Goal: Information Seeking & Learning: Learn about a topic

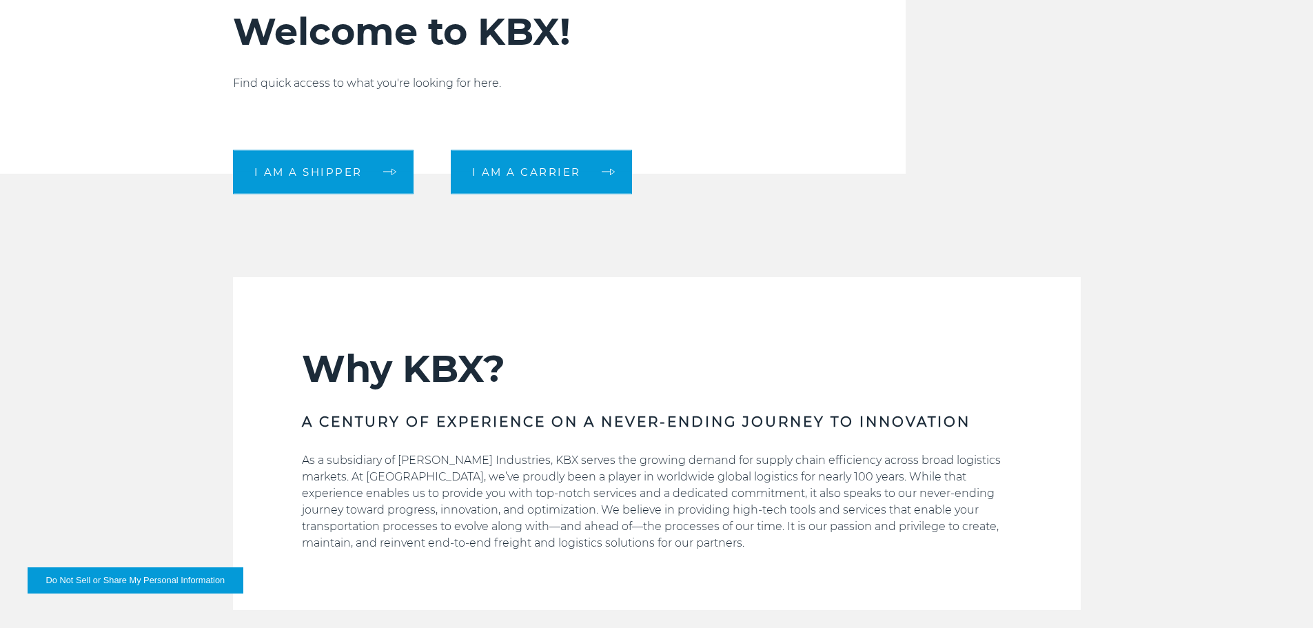
scroll to position [552, 0]
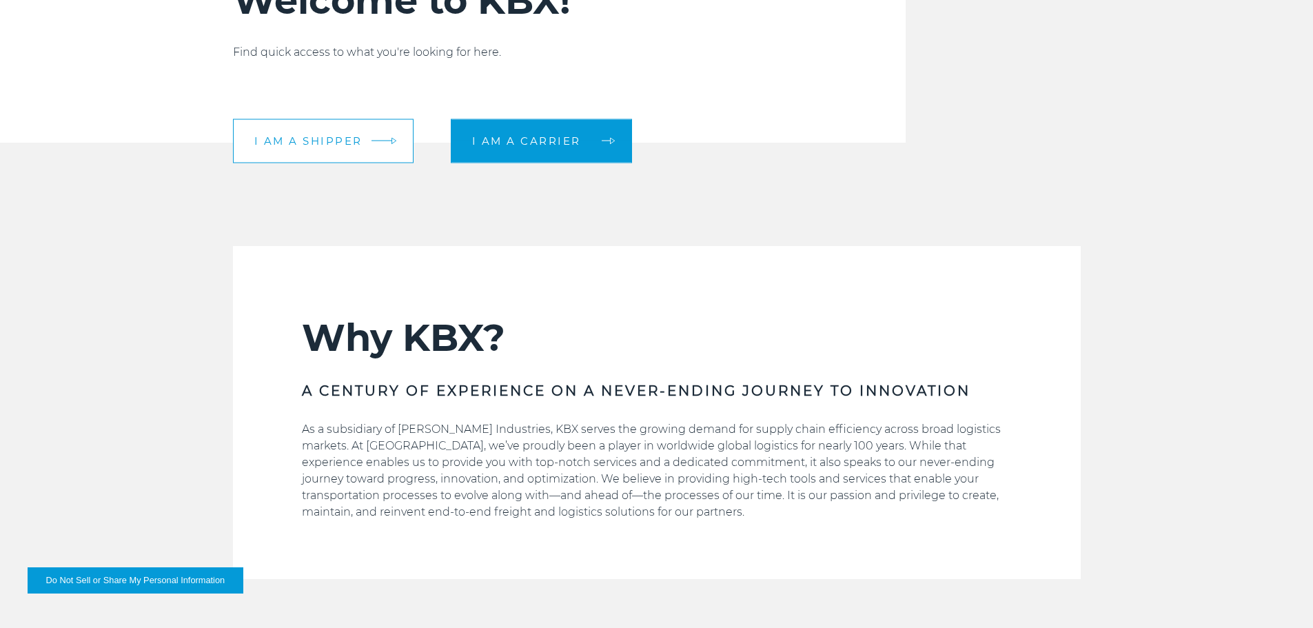
click at [396, 150] on link "I am a shipper" at bounding box center [323, 141] width 181 height 44
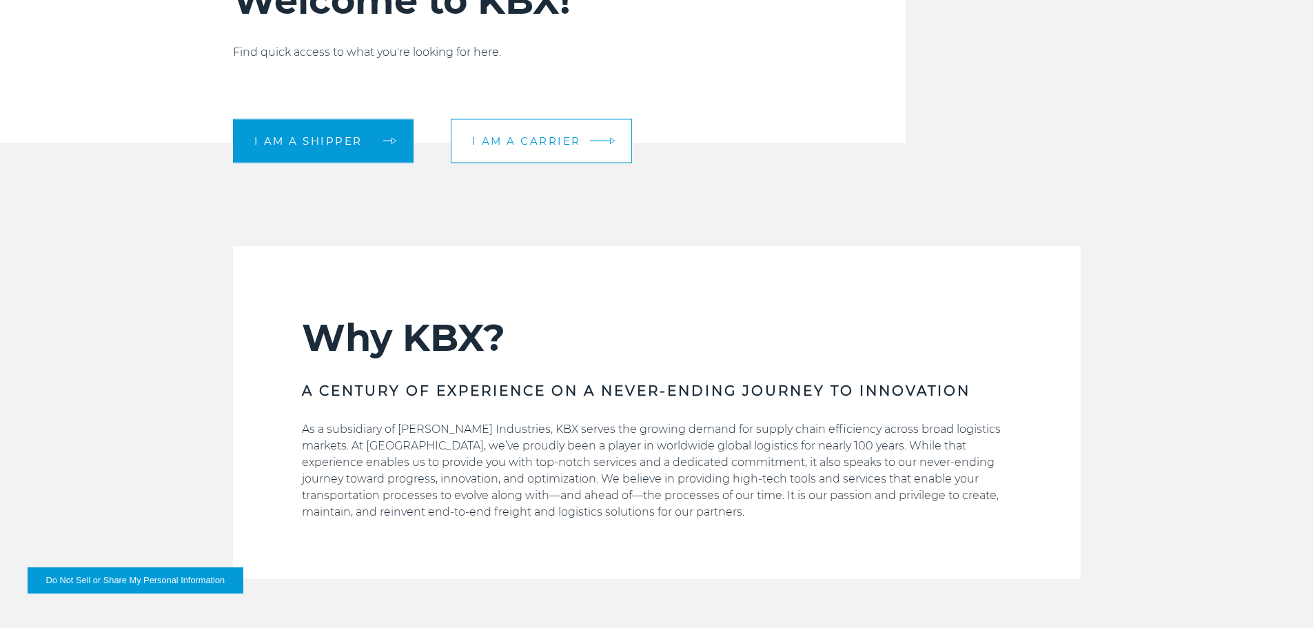
click at [529, 125] on link "I am a carrier" at bounding box center [541, 141] width 181 height 44
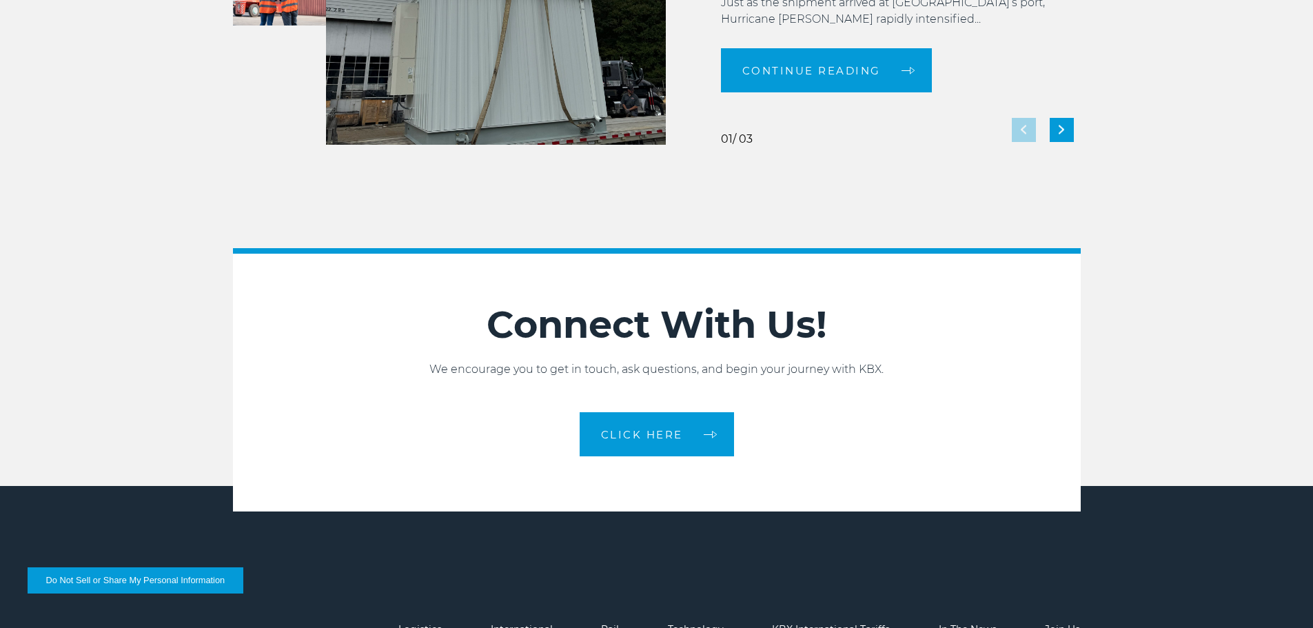
scroll to position [2849, 0]
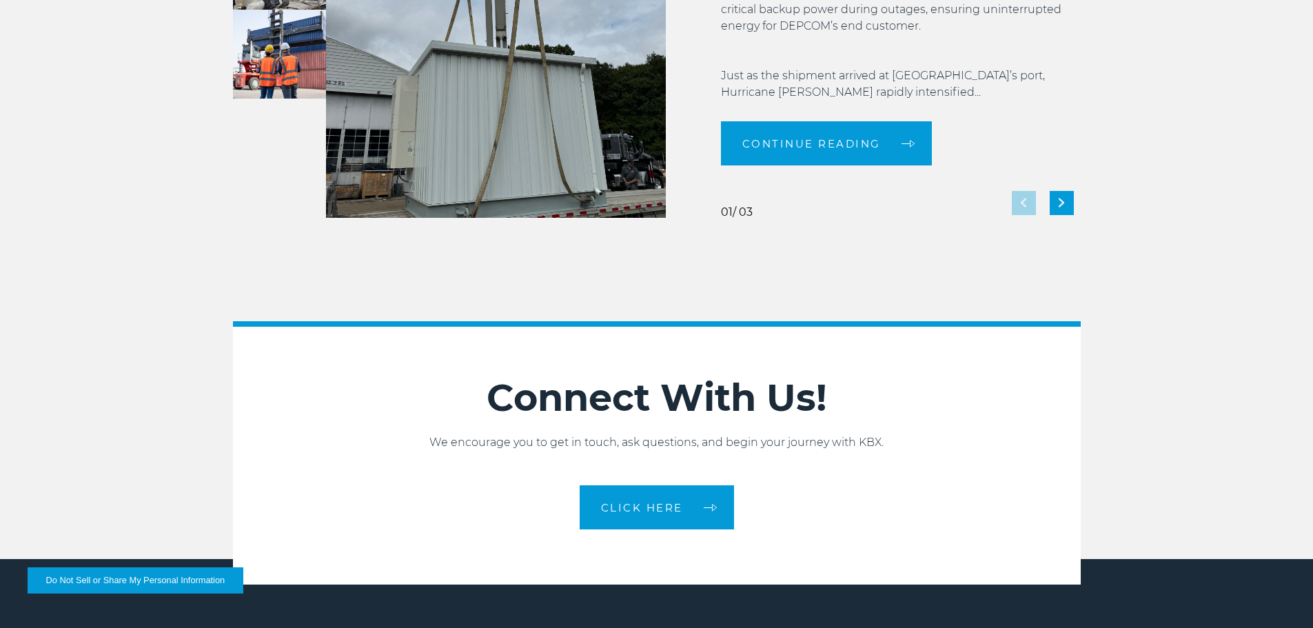
drag, startPoint x: 1221, startPoint y: 159, endPoint x: 1212, endPoint y: 83, distance: 75.7
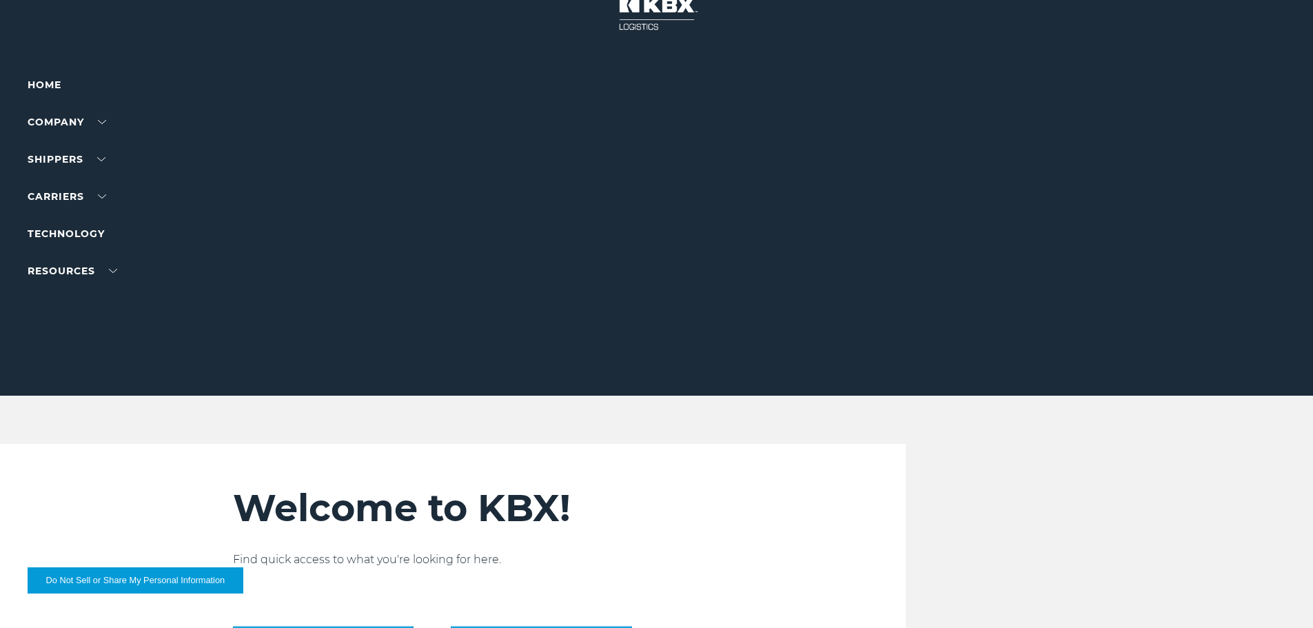
scroll to position [69, 0]
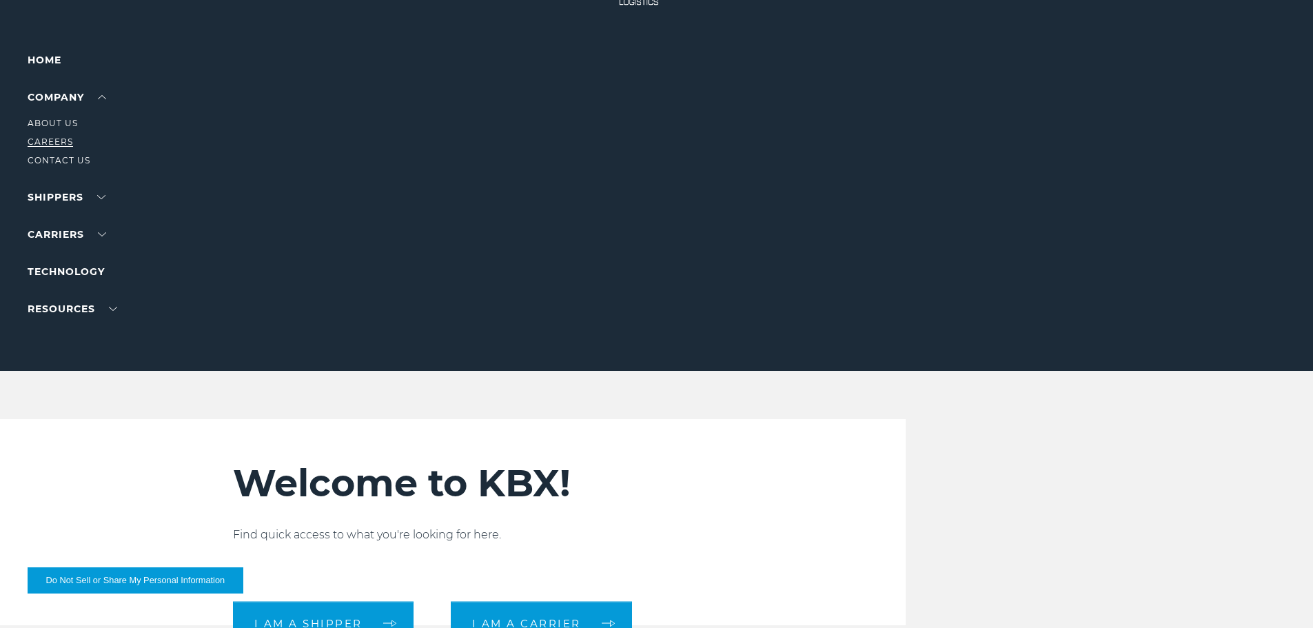
click at [61, 144] on link "Careers" at bounding box center [51, 142] width 46 height 10
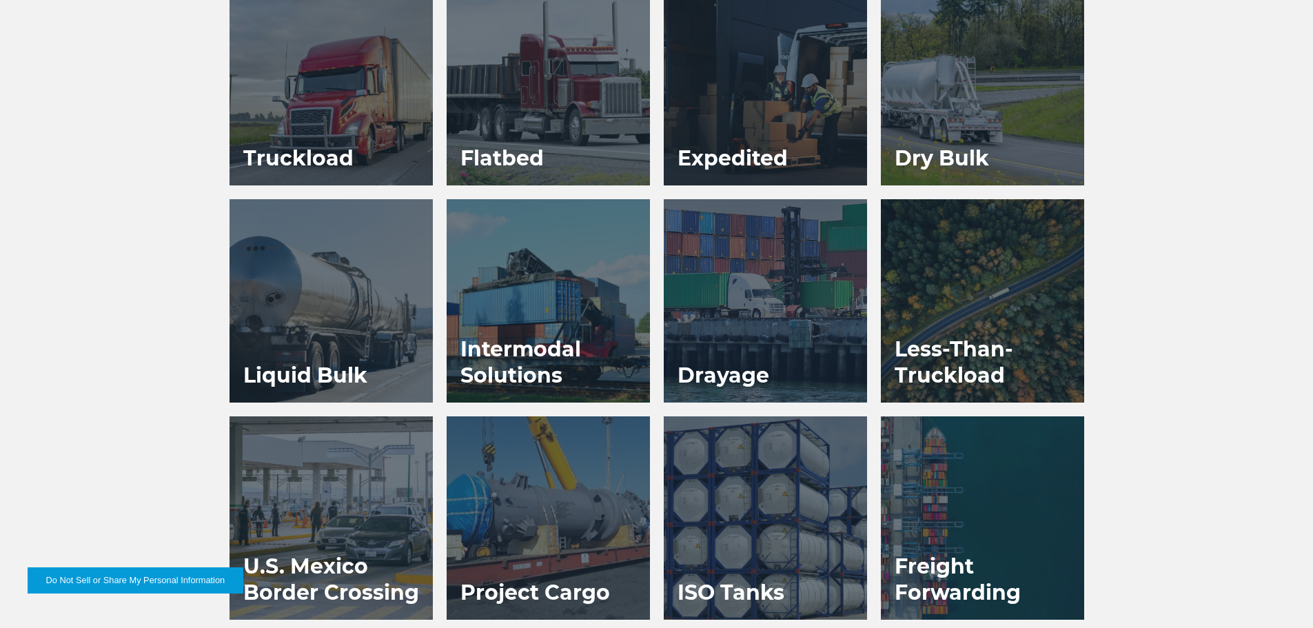
scroll to position [827, 0]
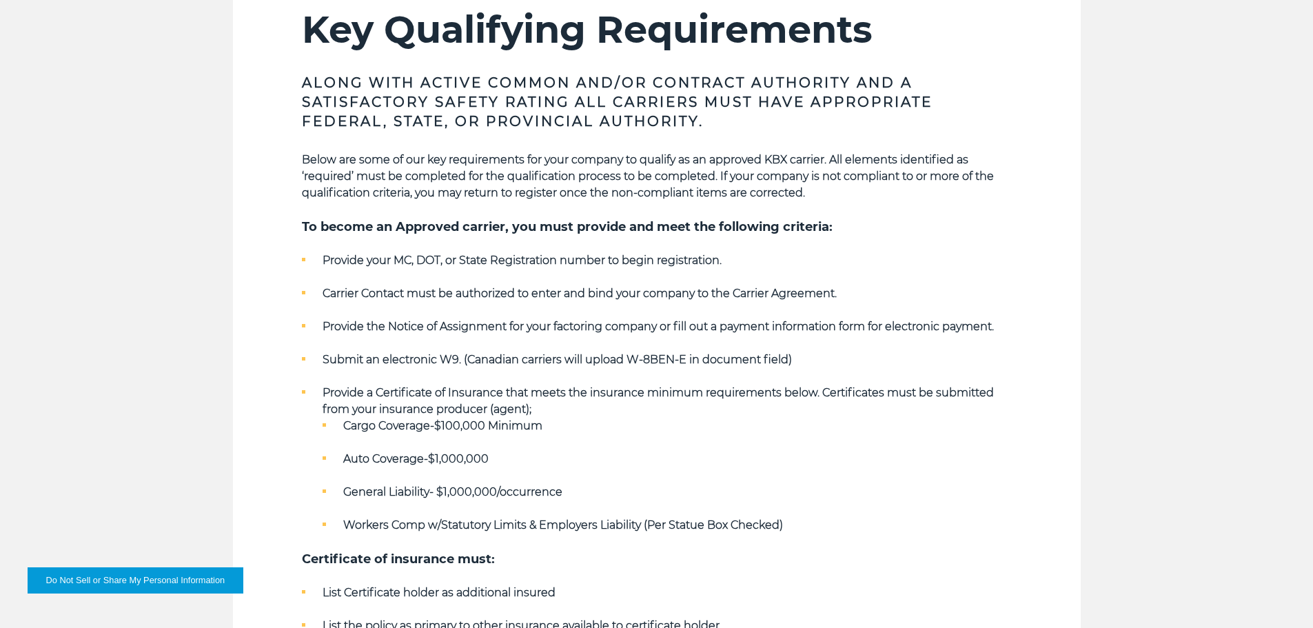
scroll to position [552, 0]
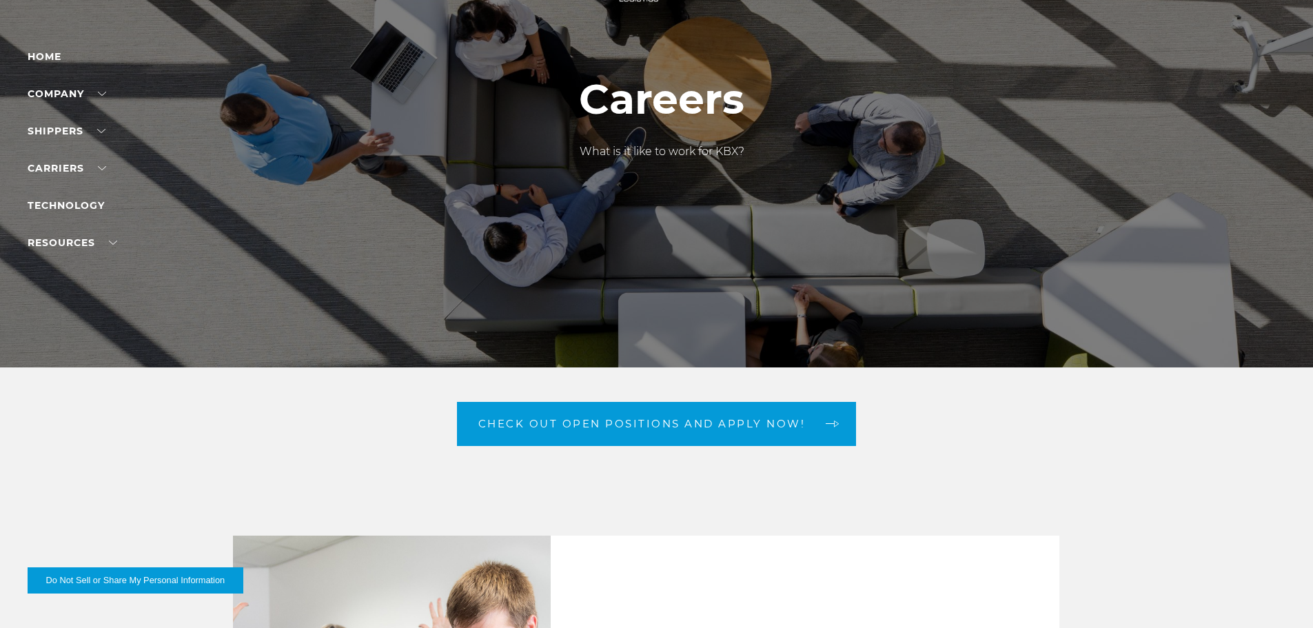
scroll to position [207, 0]
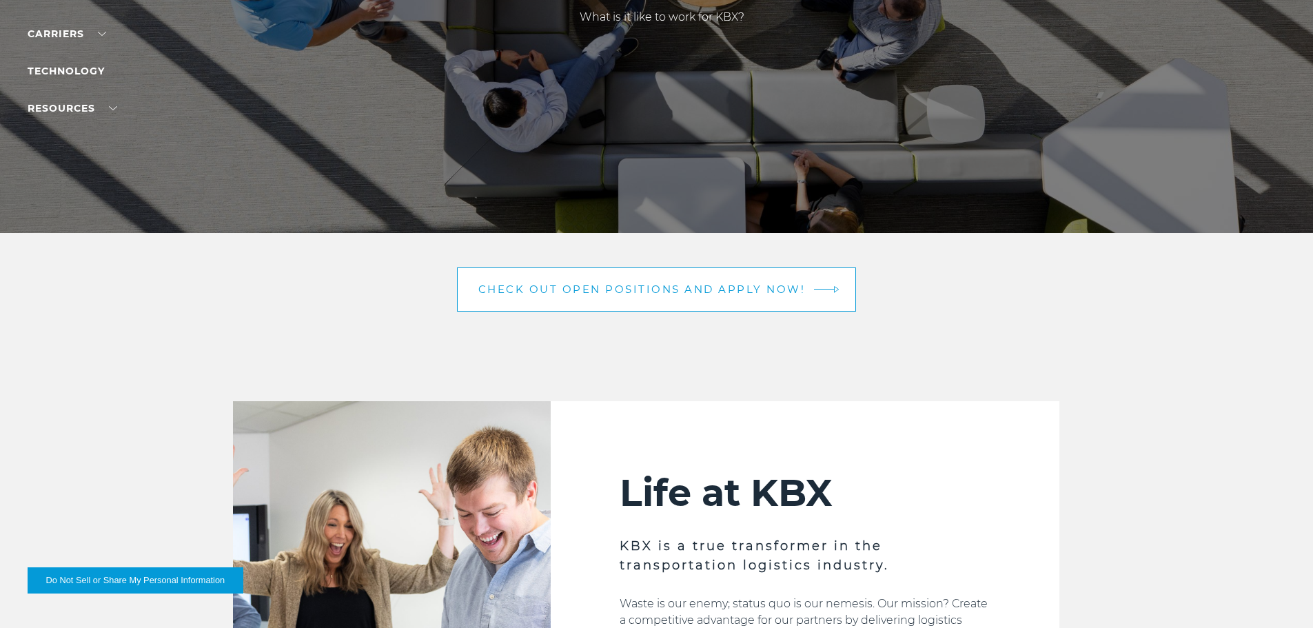
click at [681, 286] on span "Check out open positions and apply now!" at bounding box center [641, 289] width 327 height 10
